Goal: Entertainment & Leisure: Consume media (video, audio)

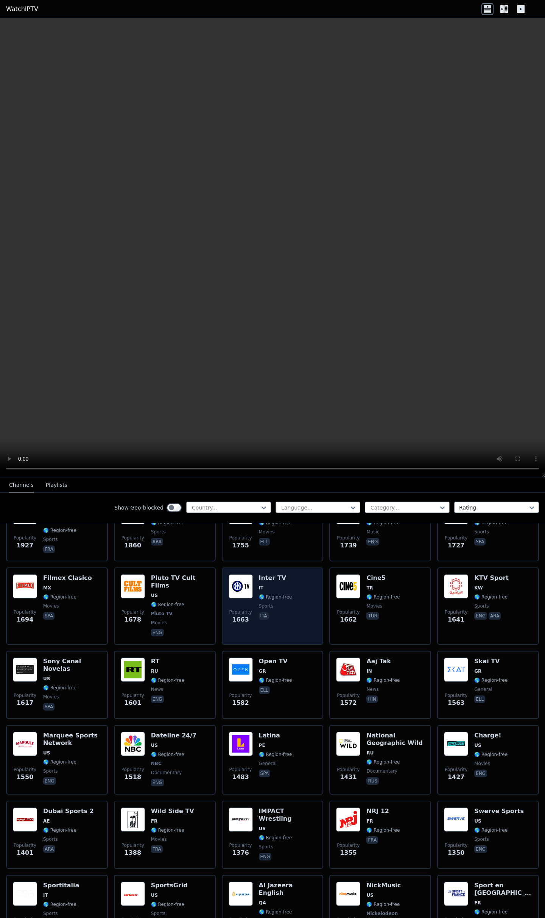
scroll to position [631, 0]
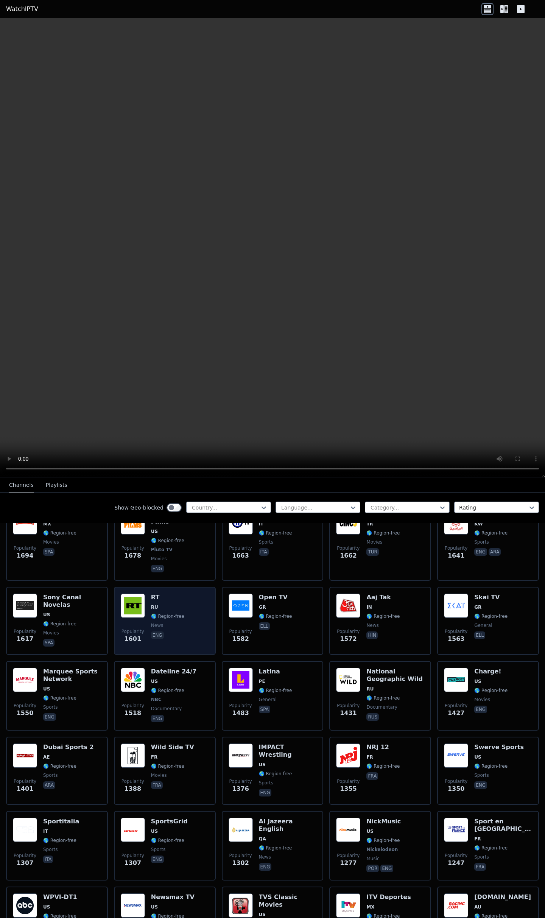
click at [124, 594] on img at bounding box center [133, 606] width 24 height 24
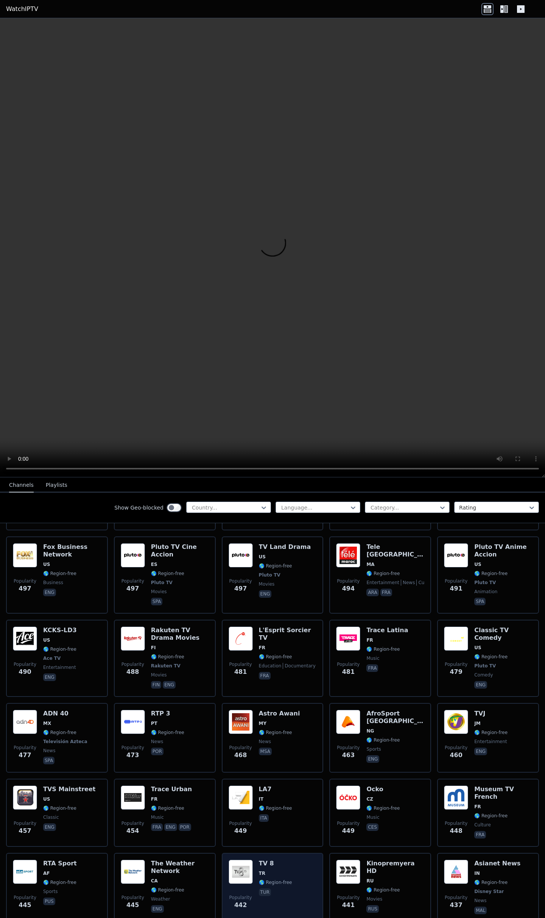
scroll to position [3144, 0]
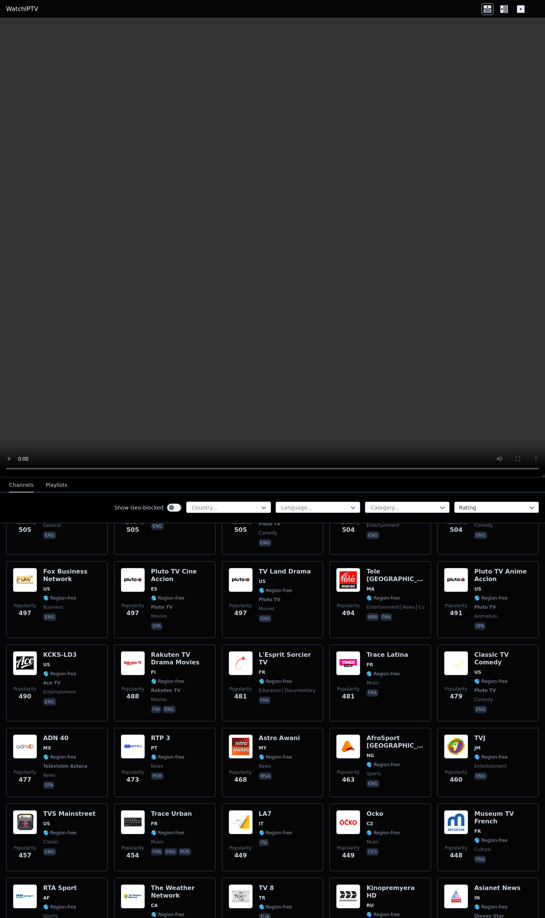
click at [223, 508] on div at bounding box center [225, 508] width 69 height 8
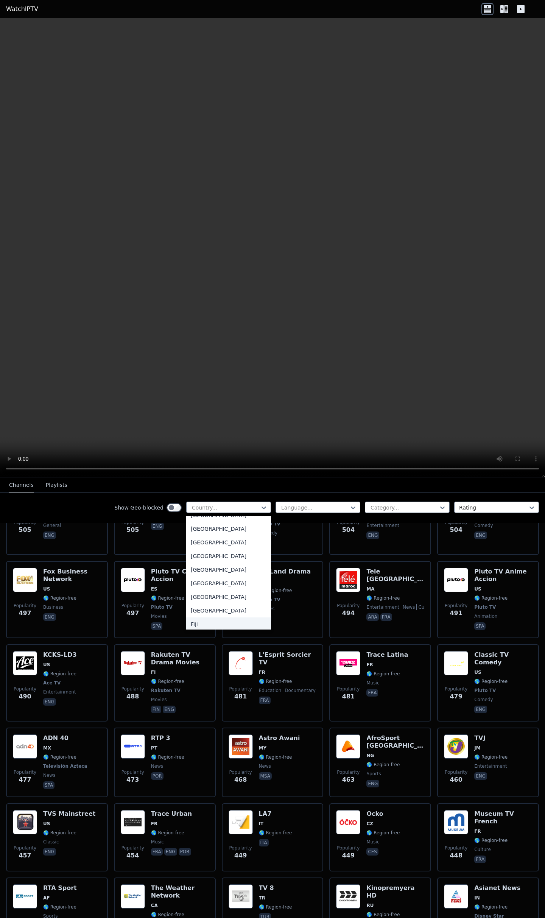
scroll to position [757, 0]
click at [205, 537] on div "[GEOGRAPHIC_DATA]" at bounding box center [228, 531] width 85 height 14
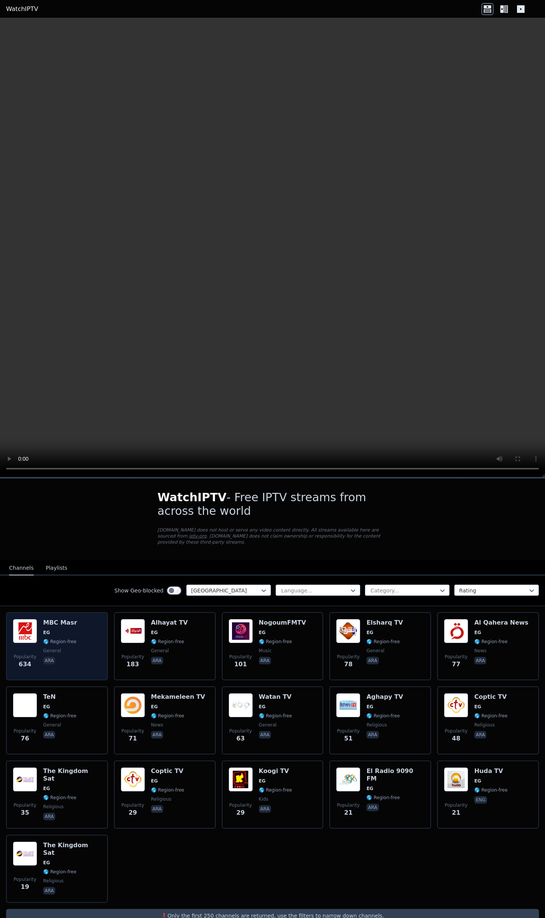
click at [62, 632] on div "MBC Masr EG 🌎 Region-free general ara" at bounding box center [60, 646] width 34 height 55
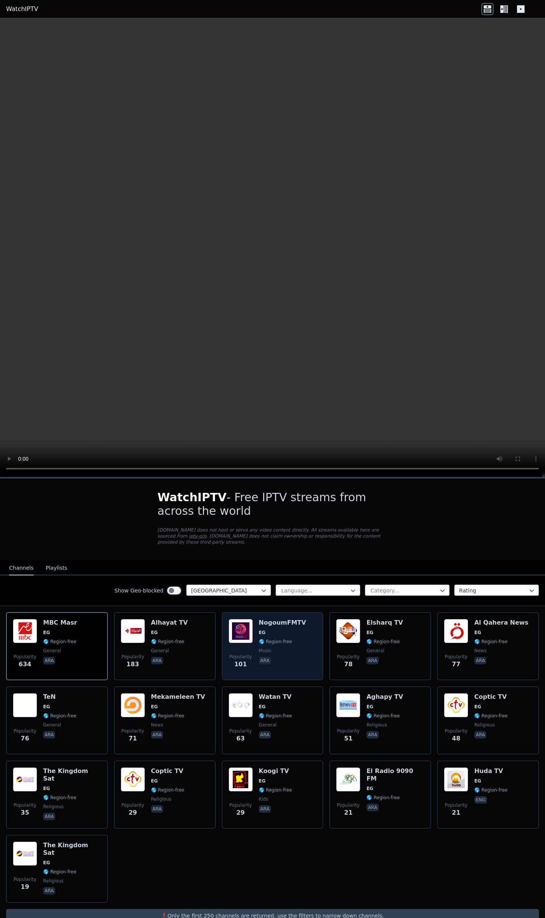
click at [248, 621] on img at bounding box center [241, 631] width 24 height 24
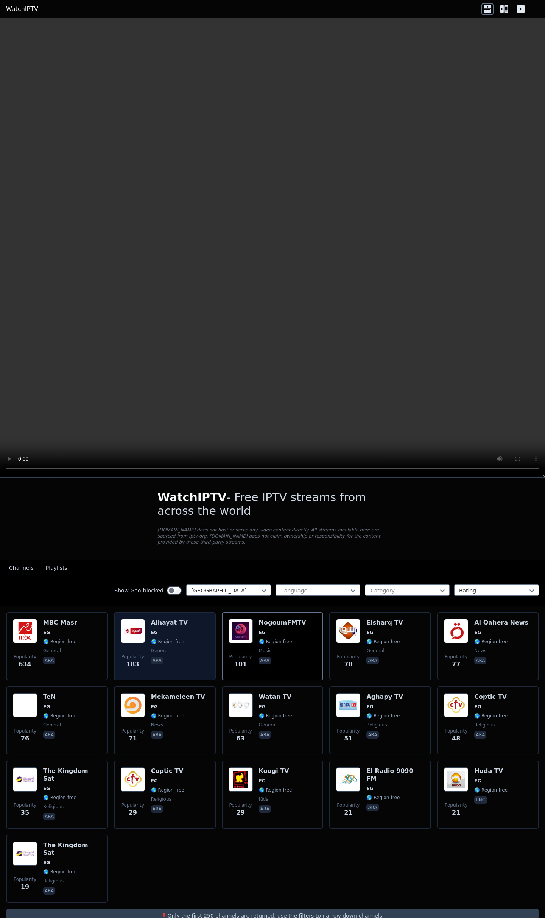
click at [155, 630] on span "EG" at bounding box center [154, 633] width 7 height 6
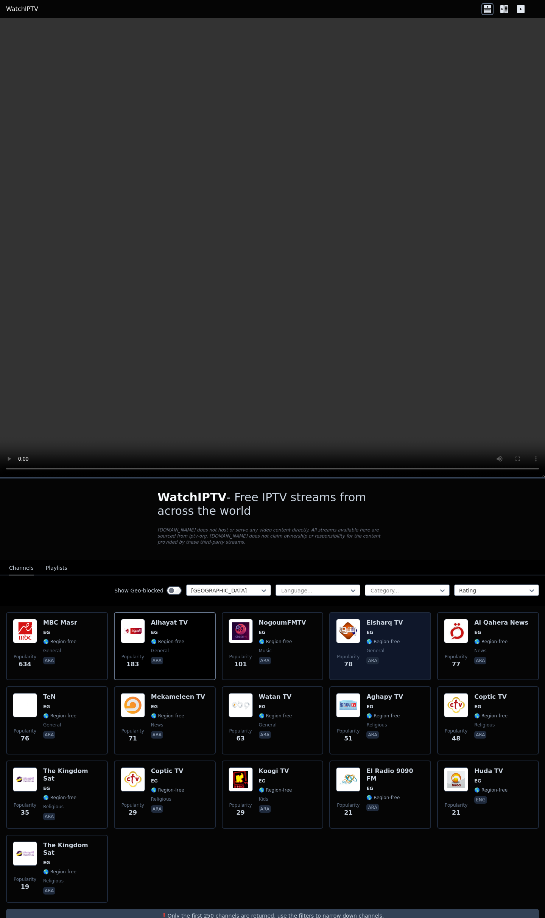
click at [357, 627] on img at bounding box center [348, 631] width 24 height 24
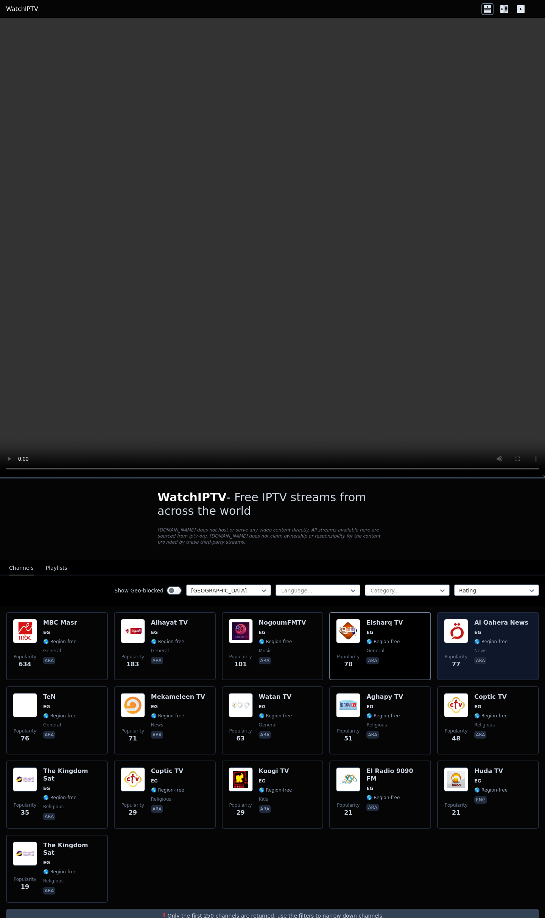
click at [463, 628] on img at bounding box center [456, 631] width 24 height 24
